Goal: Transaction & Acquisition: Purchase product/service

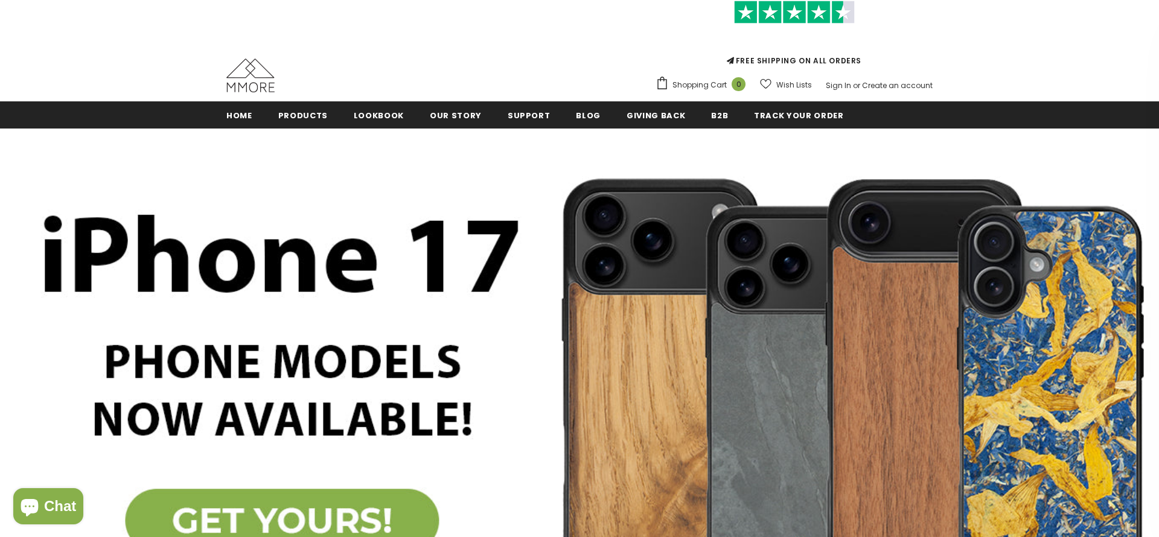
scroll to position [60, 0]
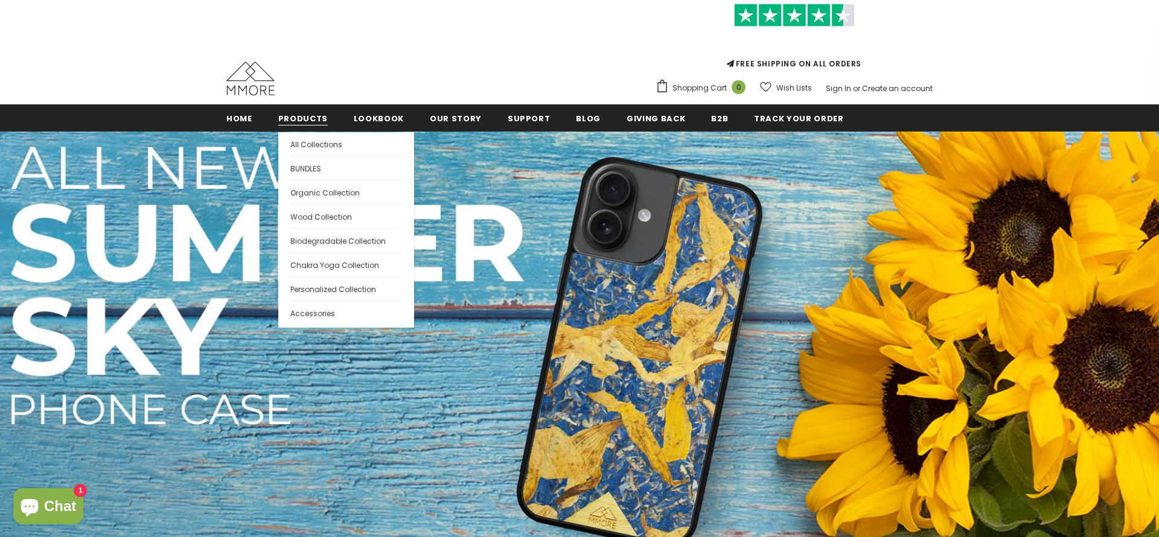
click at [297, 122] on span "Products" at bounding box center [303, 118] width 50 height 11
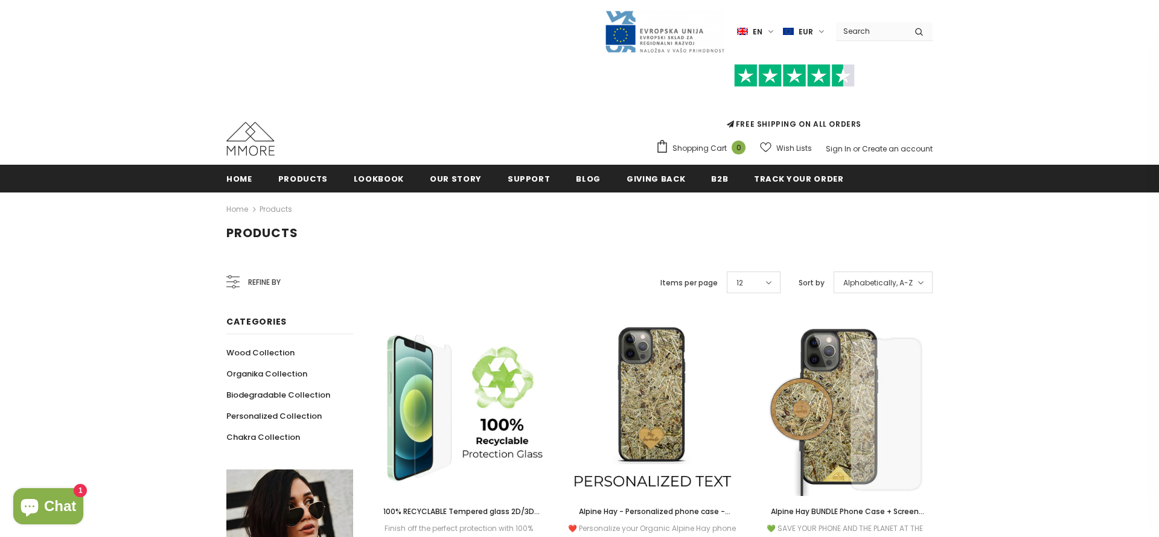
click at [852, 31] on input "Search Site" at bounding box center [870, 31] width 69 height 18
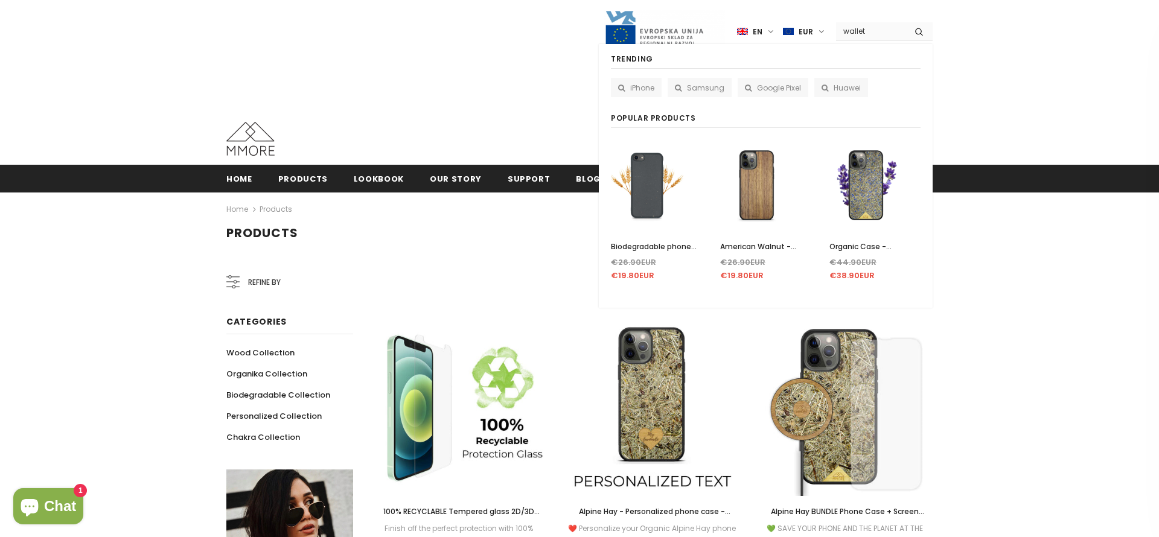
type input "wallet"
click at [906, 22] on button "submit" at bounding box center [919, 31] width 27 height 18
